Goal: Information Seeking & Learning: Check status

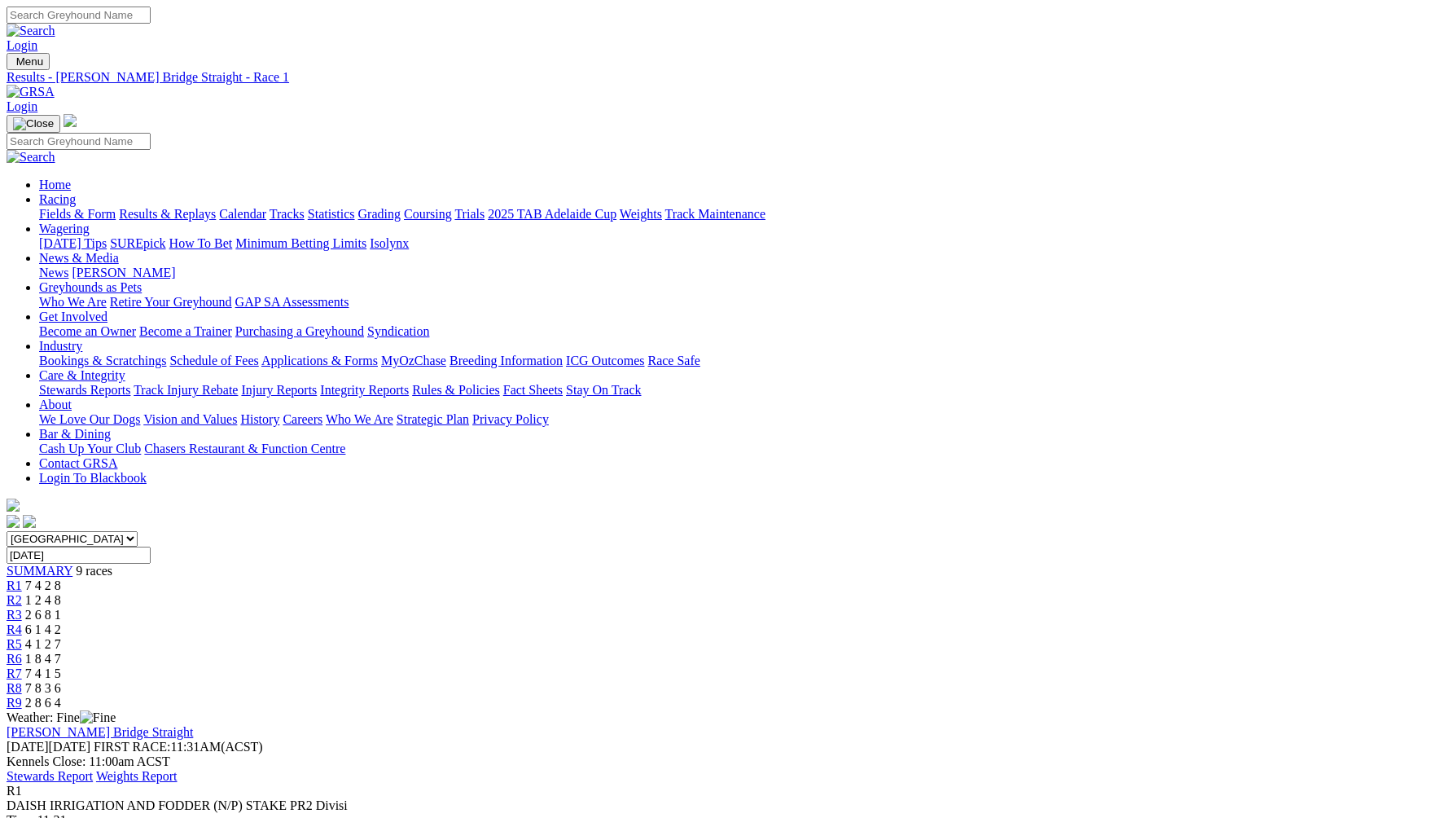
scroll to position [153, 0]
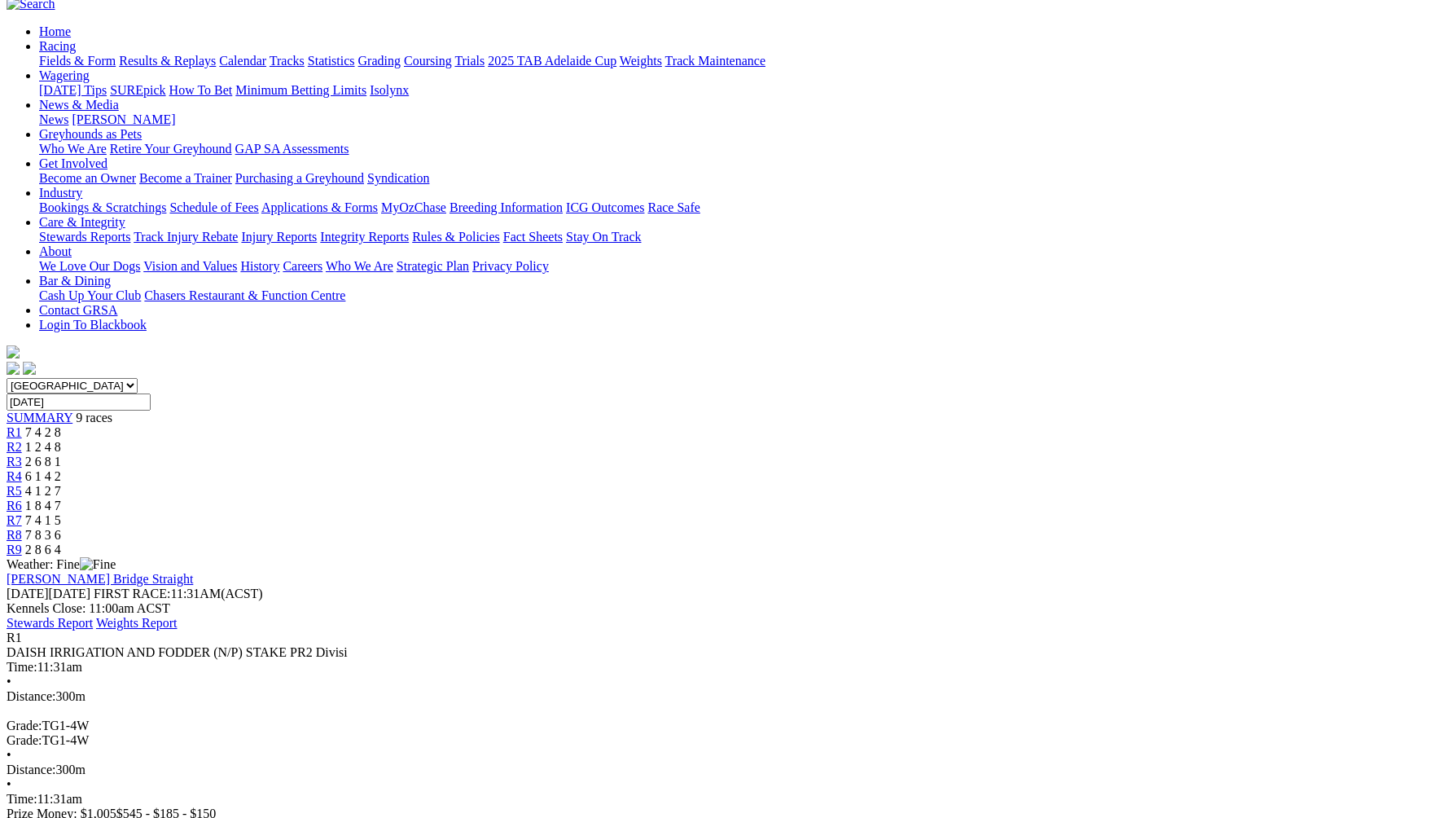
click at [61, 440] on span "1 2 4 8" at bounding box center [44, 447] width 36 height 14
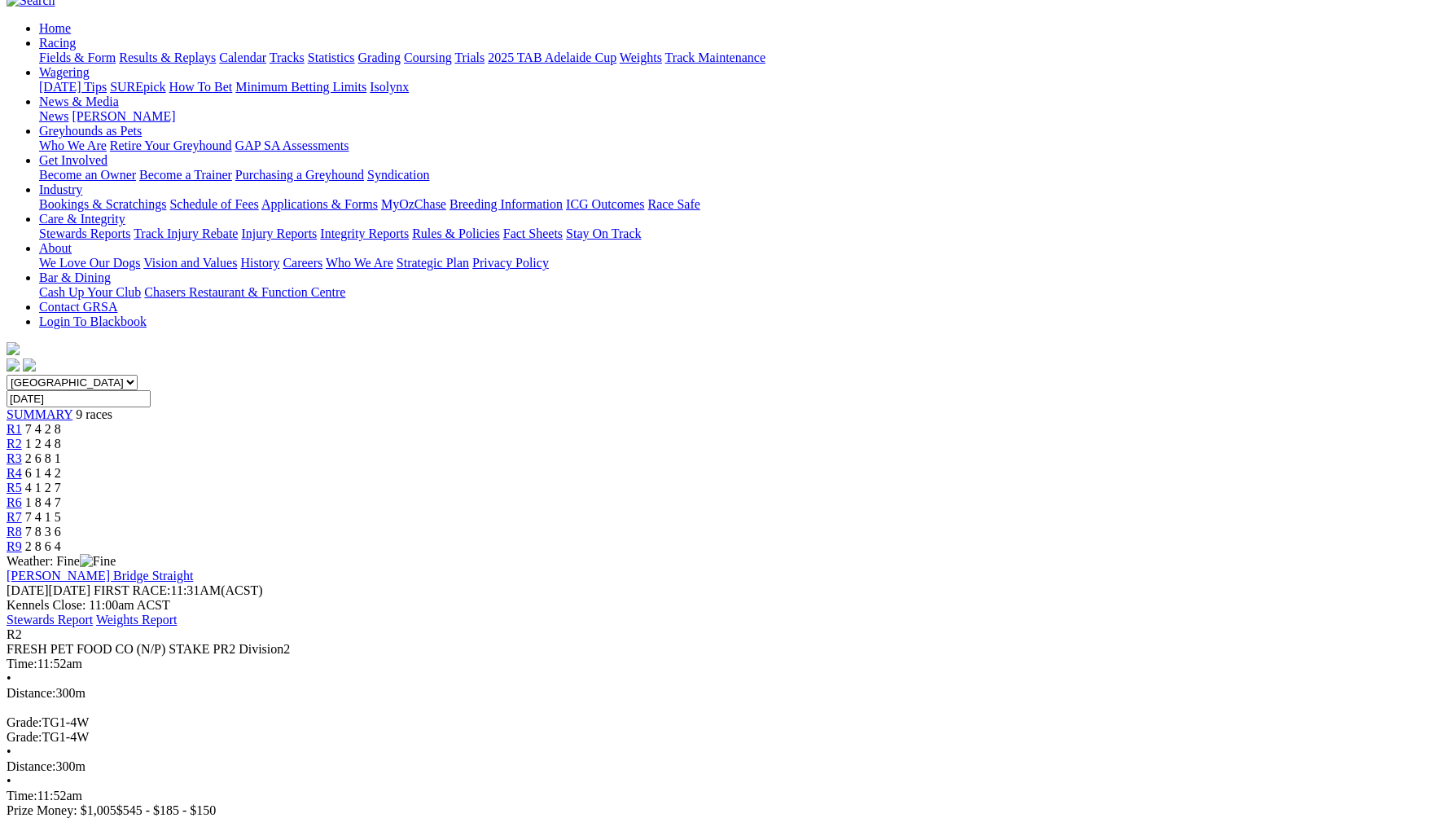
scroll to position [157, 0]
click at [22, 451] on span "R3" at bounding box center [15, 458] width 15 height 14
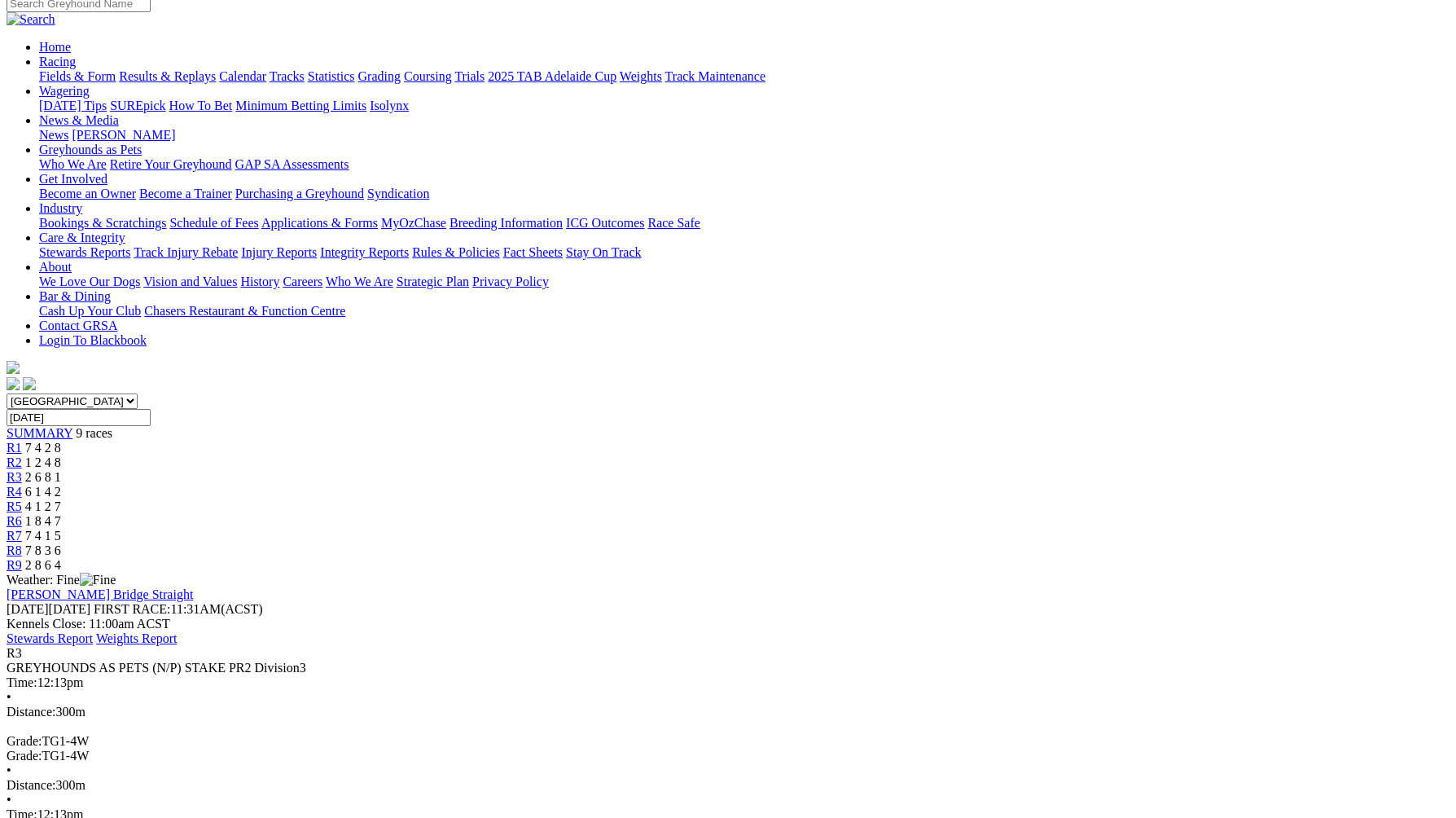
scroll to position [137, 0]
click at [61, 486] on span "6 1 4 2" at bounding box center [44, 493] width 36 height 14
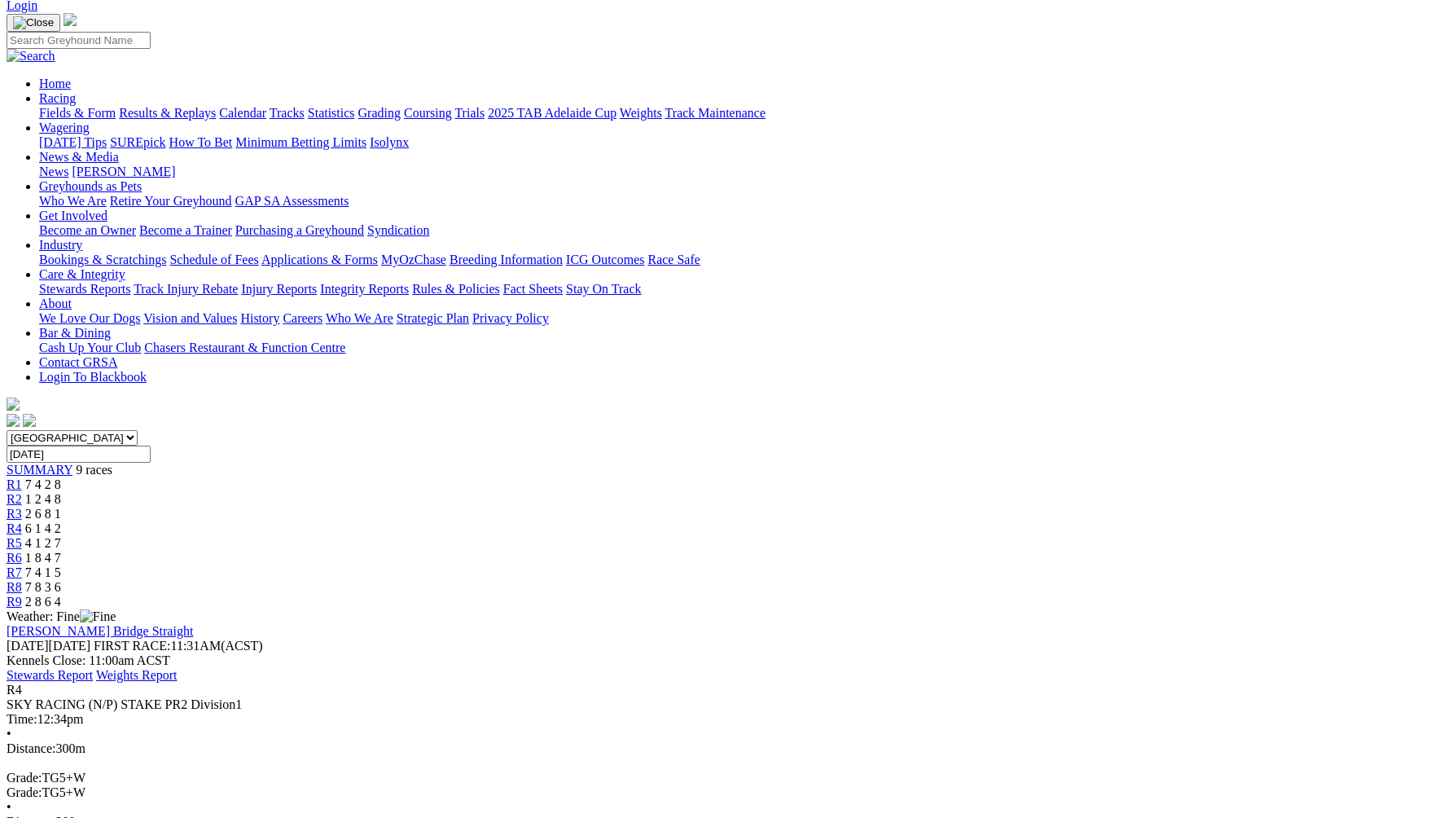
scroll to position [72, 0]
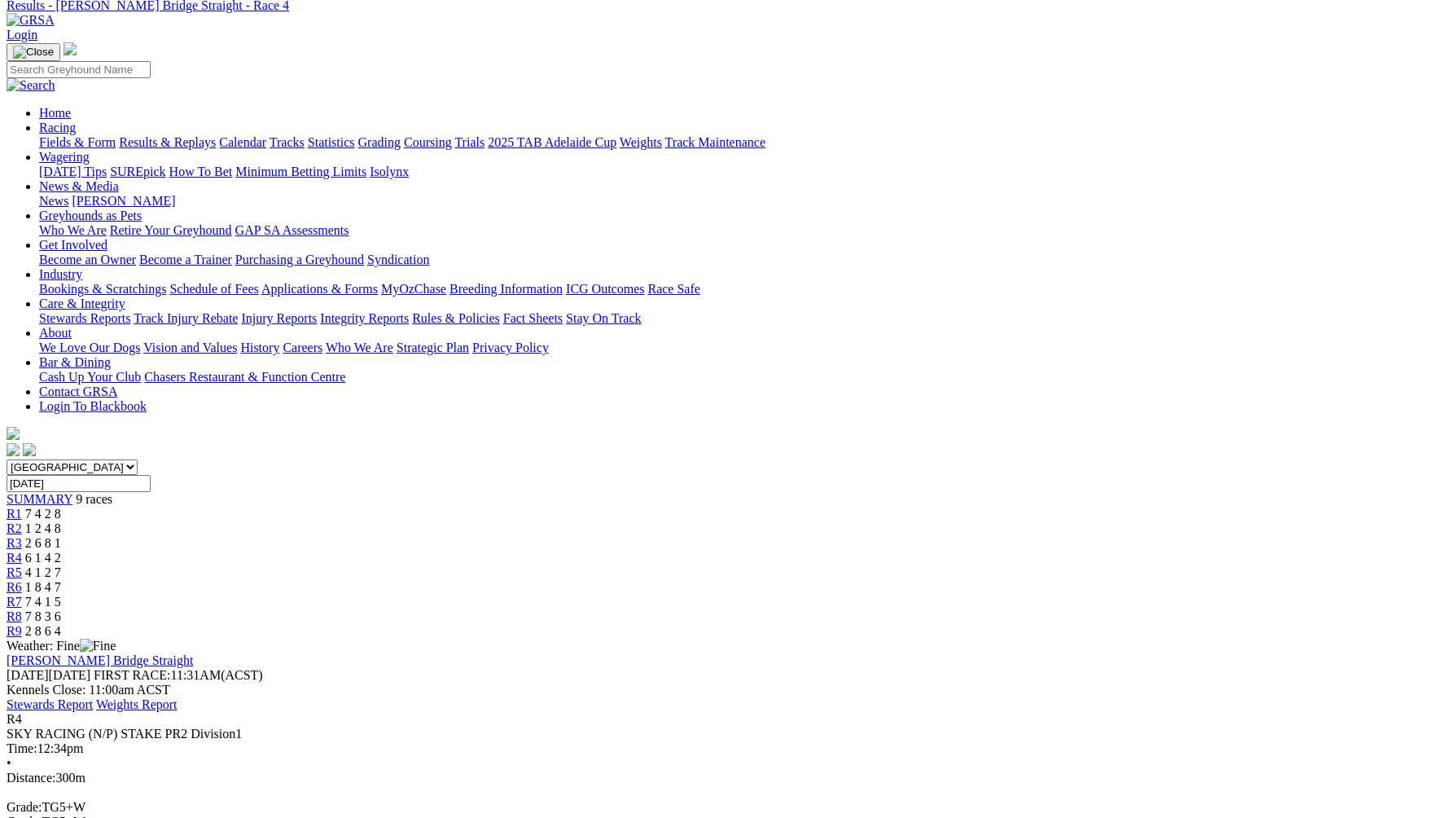
click at [22, 565] on span "R5" at bounding box center [15, 572] width 15 height 14
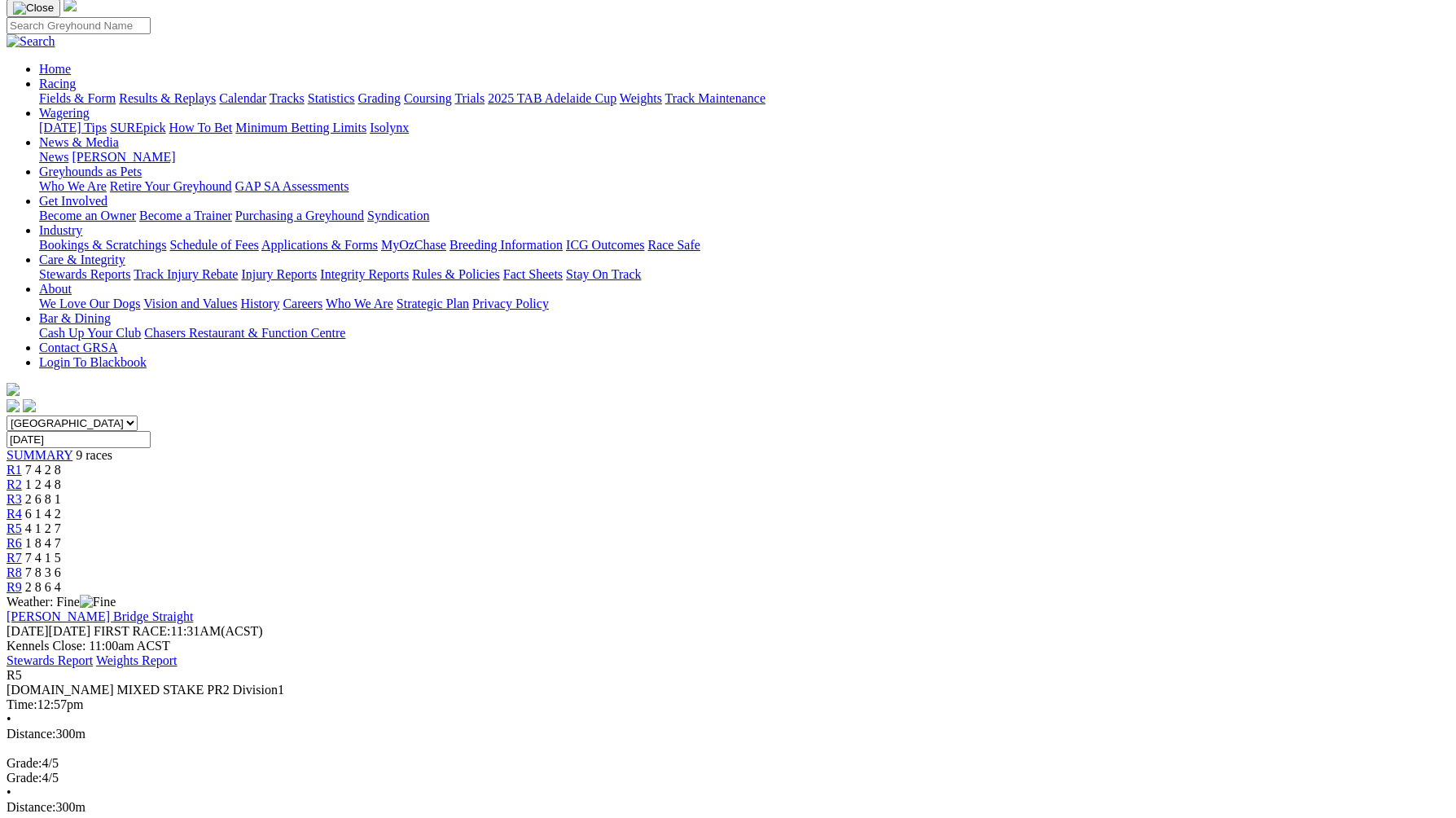
scroll to position [111, 0]
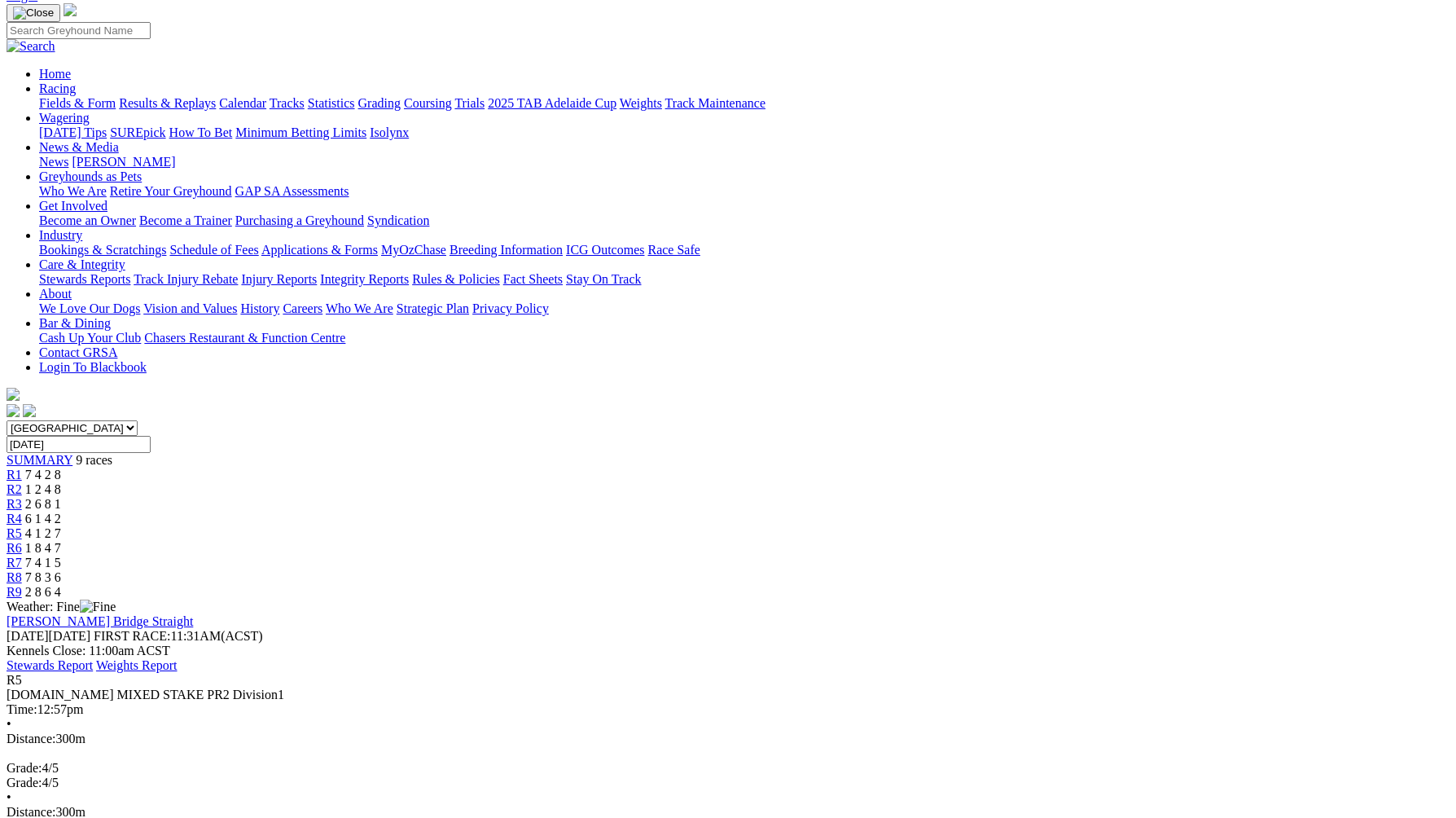
click at [61, 541] on span "1 8 4 7" at bounding box center [44, 548] width 36 height 14
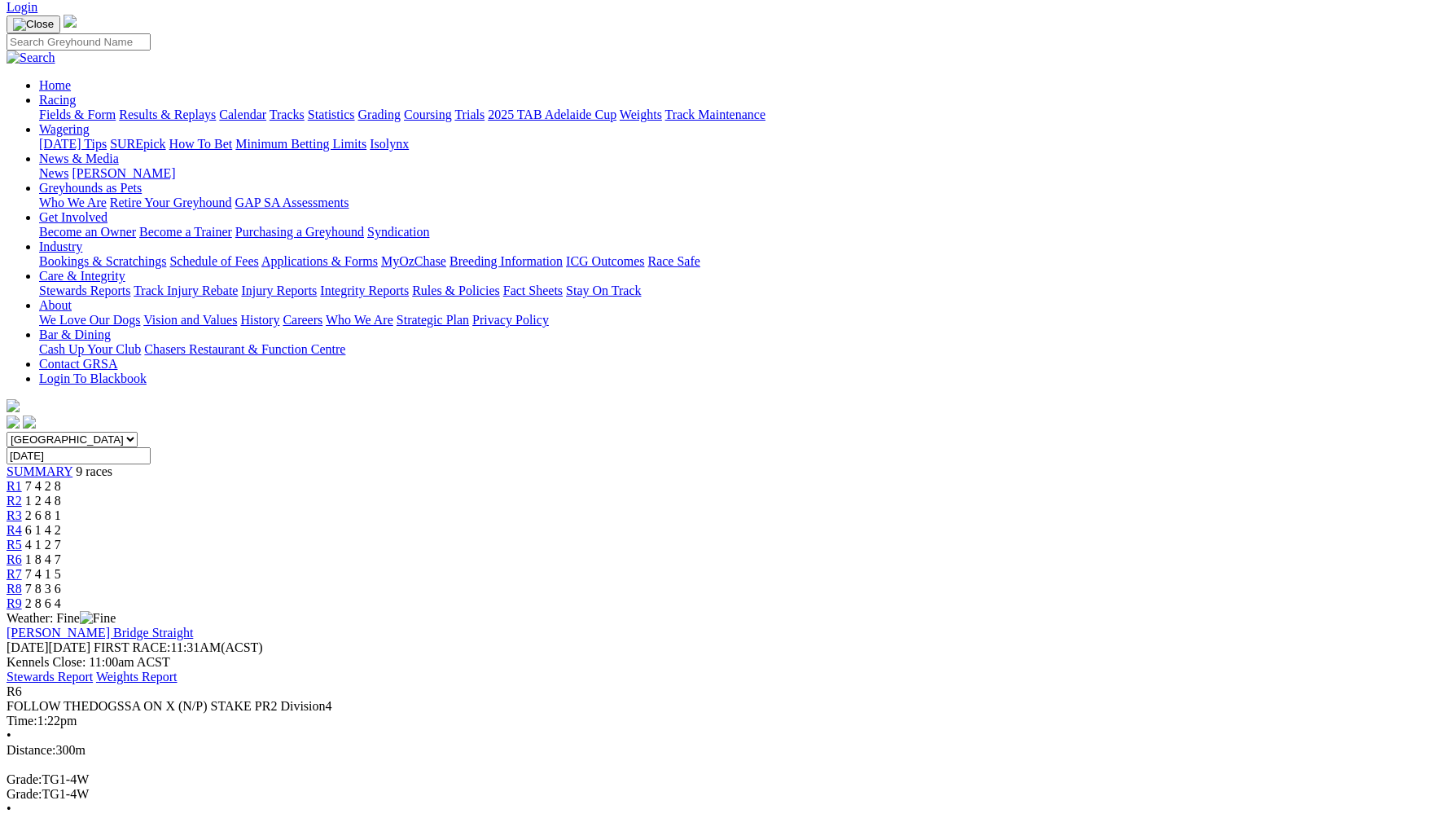
scroll to position [89, 0]
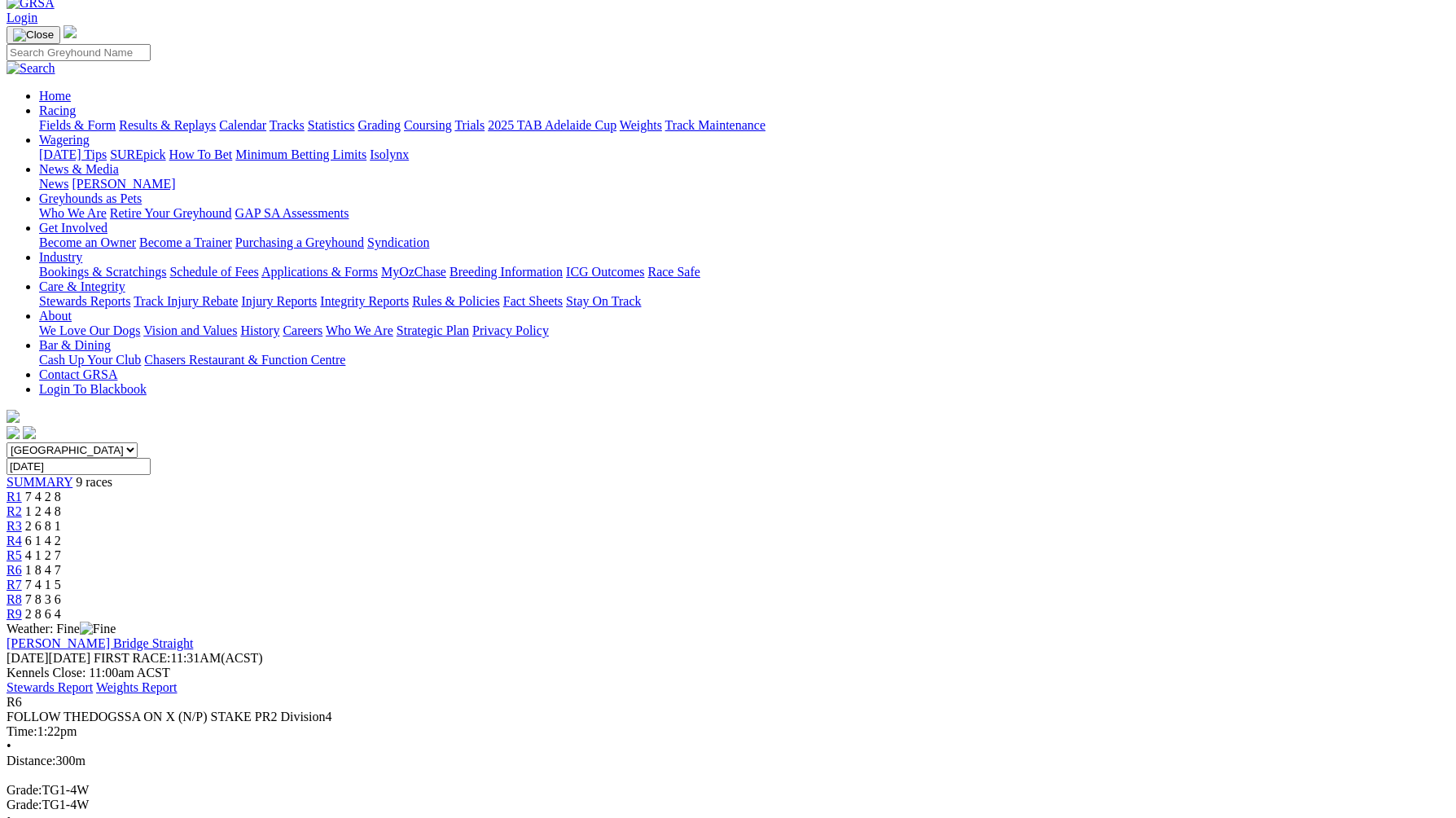
click at [61, 578] on span "7 4 1 5" at bounding box center [44, 585] width 36 height 14
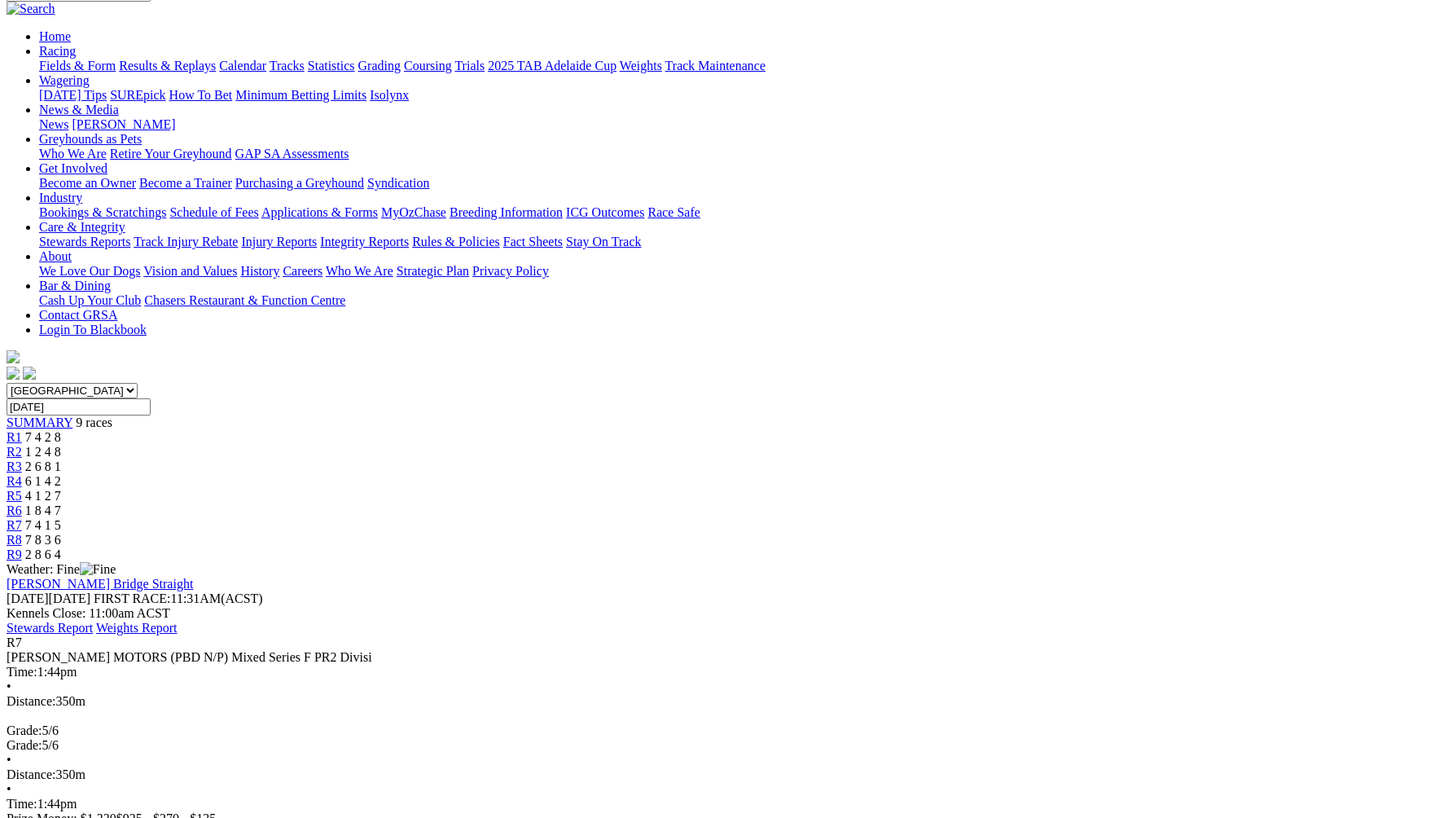
scroll to position [156, 0]
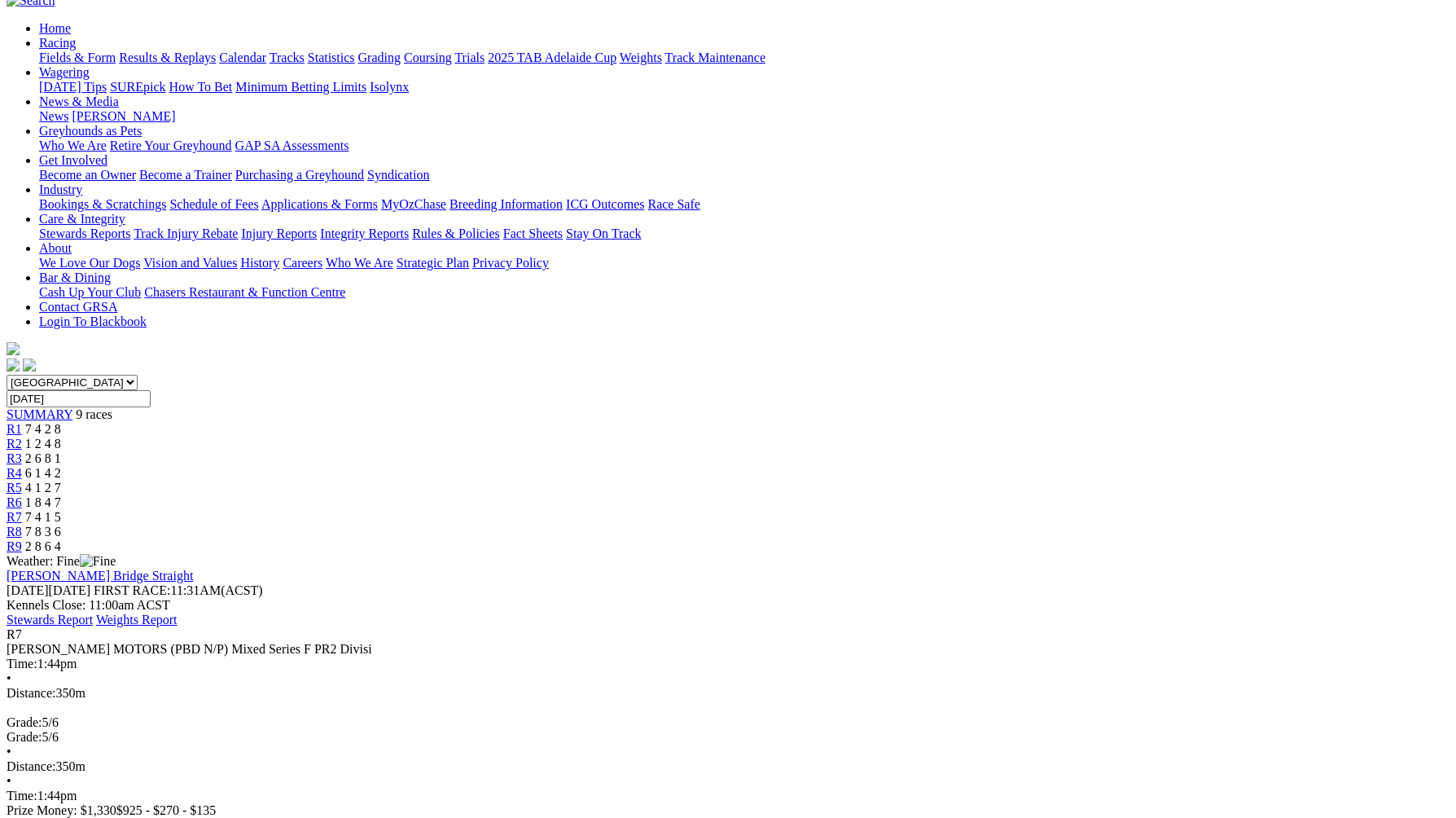
click at [22, 525] on link "R8" at bounding box center [15, 532] width 15 height 14
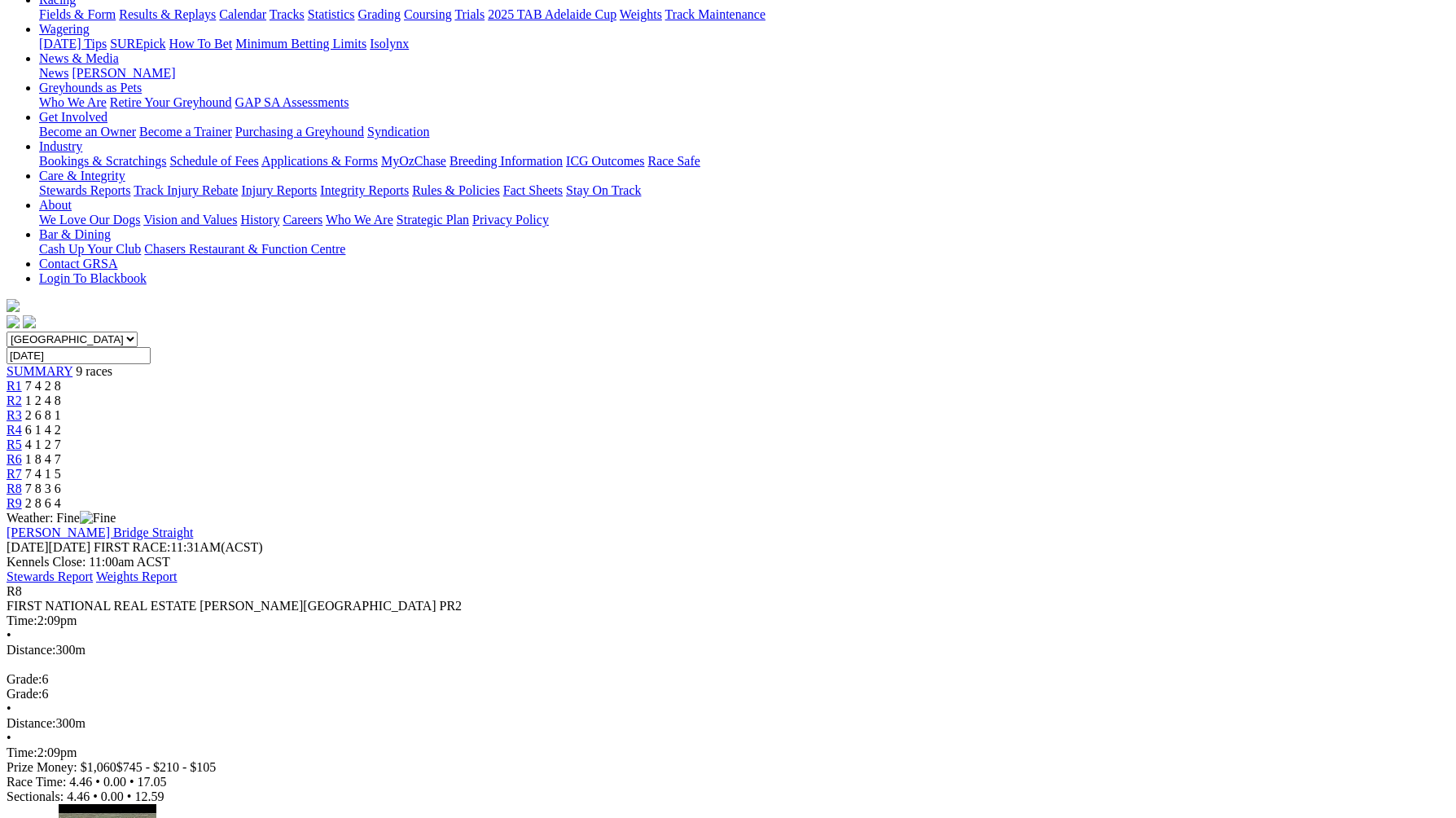
scroll to position [199, 0]
click at [22, 497] on link "R9" at bounding box center [15, 504] width 15 height 14
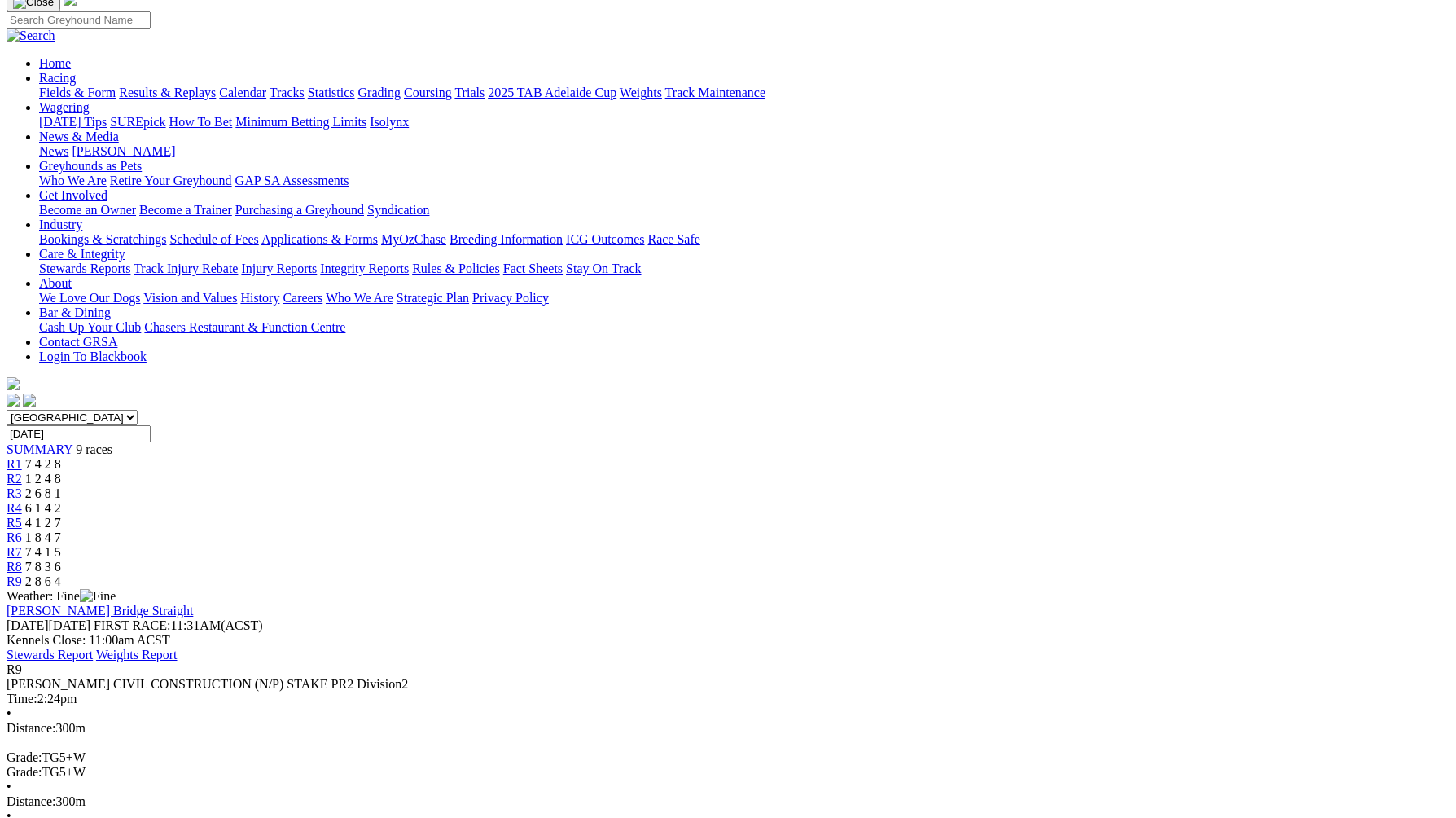
scroll to position [115, 0]
